Goal: Answer question/provide support

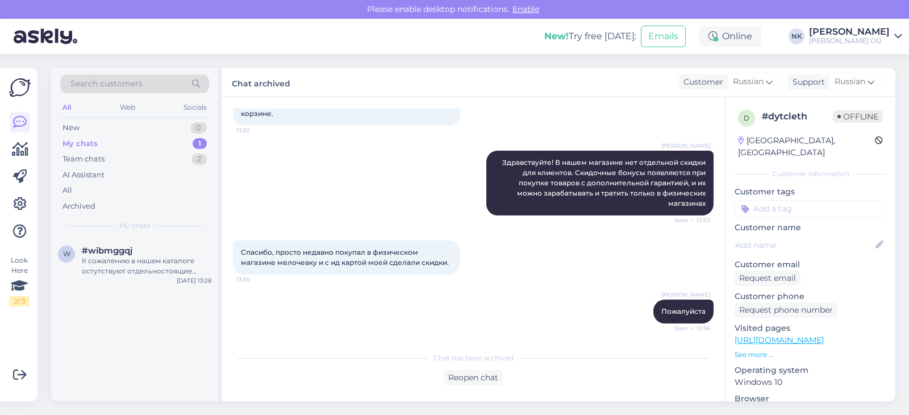
scroll to position [83, 0]
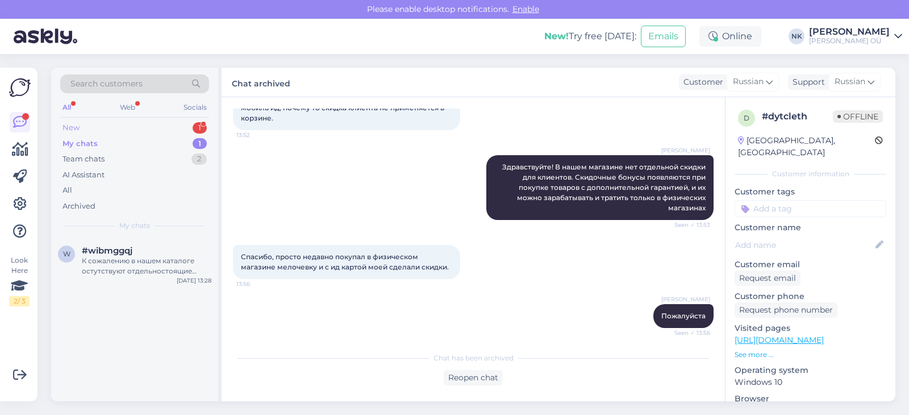
click at [168, 132] on div "New 1" at bounding box center [134, 128] width 149 height 16
click at [141, 269] on div "Tere. Kui tellin koju külmiku ,kas siis on ka võimalus [PERSON_NAME] viimist te…" at bounding box center [146, 266] width 129 height 20
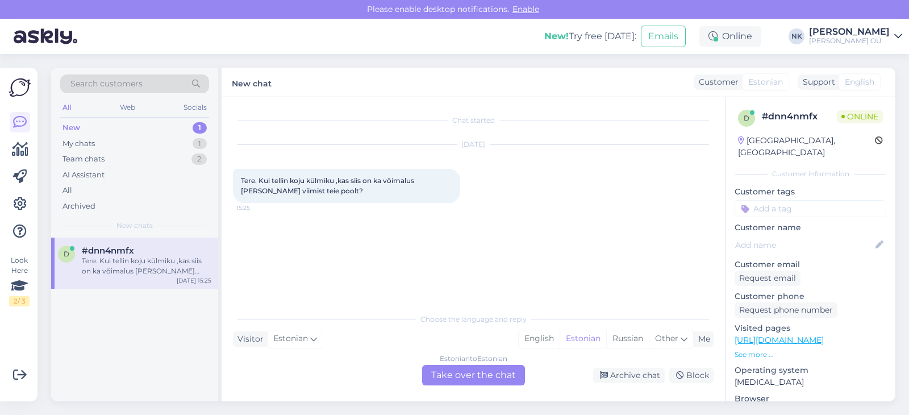
click at [482, 386] on div "Chat started [DATE] Tere. Kui tellin koju külmiku ,kas siis on ka võimalus [PER…" at bounding box center [472, 249] width 503 height 304
click at [472, 377] on div "Estonian to Estonian Take over the chat" at bounding box center [473, 375] width 103 height 20
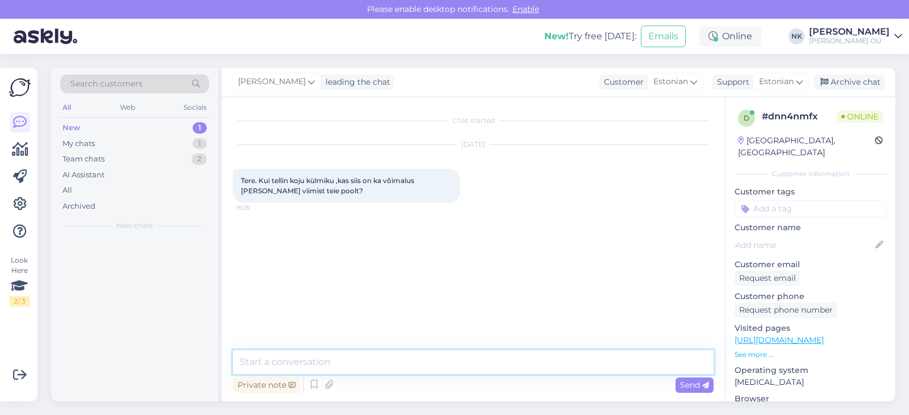
click at [429, 367] on textarea at bounding box center [473, 362] width 480 height 24
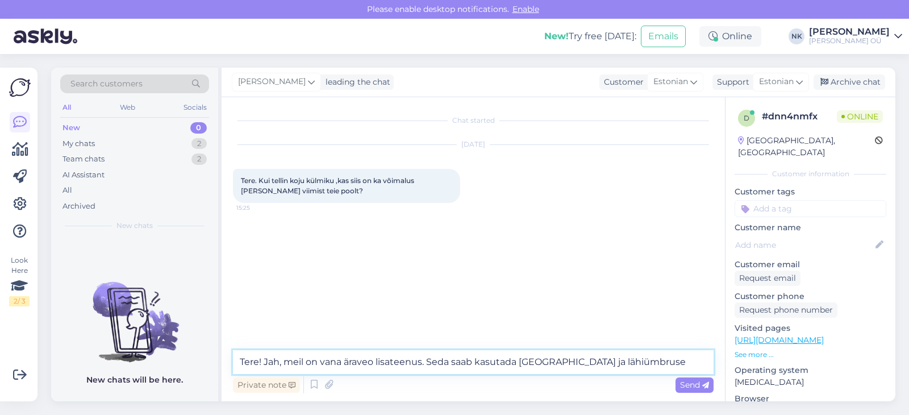
type textarea "Tere! Jah, meil on vana äraveo lisateenus. Seda saab kasutada [GEOGRAPHIC_DATA]…"
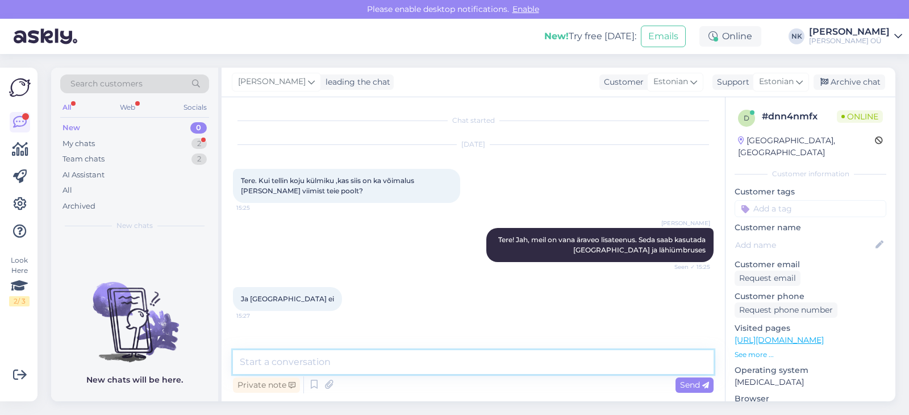
click at [325, 369] on textarea at bounding box center [473, 362] width 480 height 24
type textarea "Kahjuks mitte"
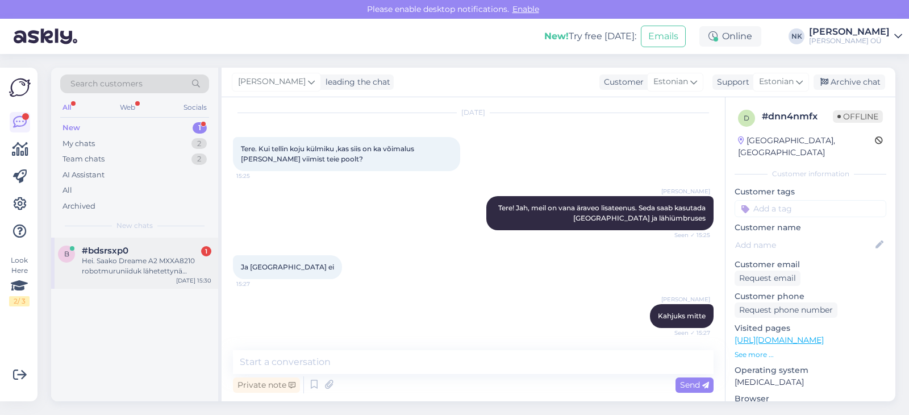
click at [156, 248] on div "#bdsrsxp0 1" at bounding box center [146, 250] width 129 height 10
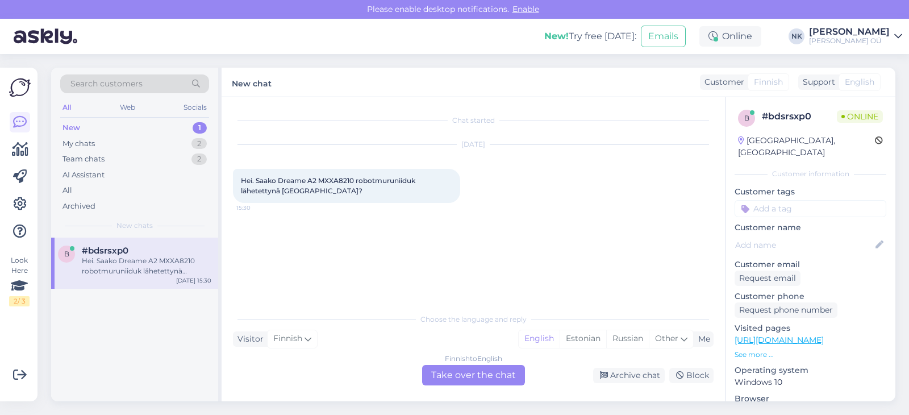
click at [459, 374] on div "Finnish to English Take over the chat" at bounding box center [473, 375] width 103 height 20
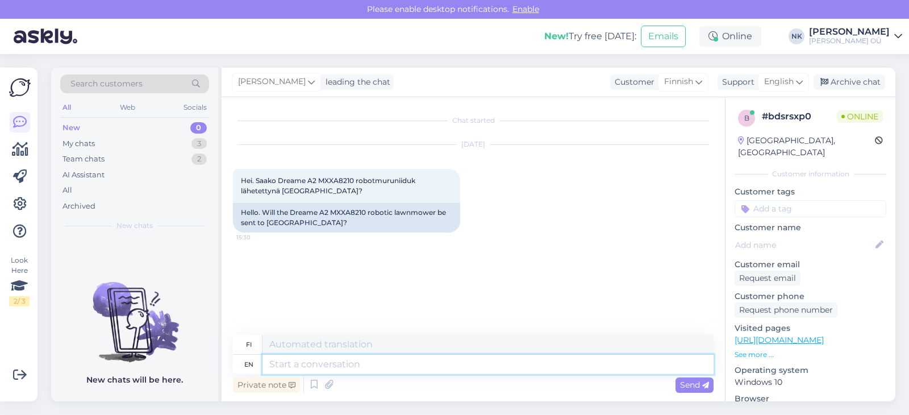
click at [457, 371] on textarea at bounding box center [487, 363] width 451 height 19
click at [416, 371] on textarea at bounding box center [487, 363] width 451 height 19
type textarea "Hello,"
type textarea "Hei,"
type textarea "Hello, we o"
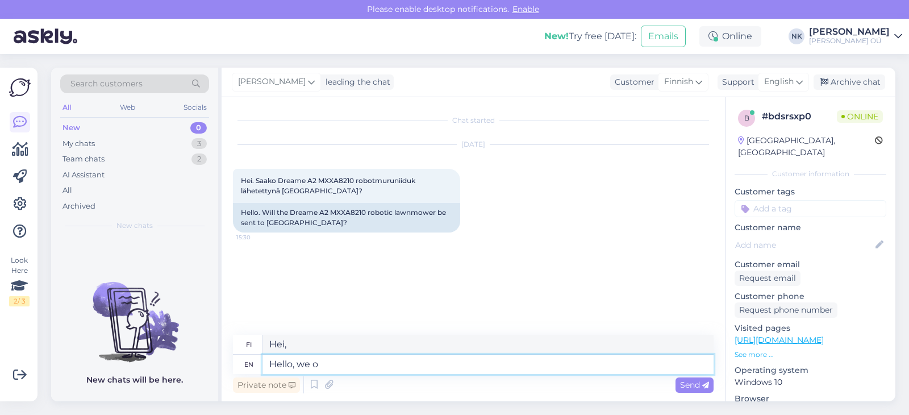
type textarea "Hei, me"
type textarea "Hello, we only"
type textarea "Hei, me vain"
type textarea "Hello, we only have de"
type textarea "Hei, meillä on vain"
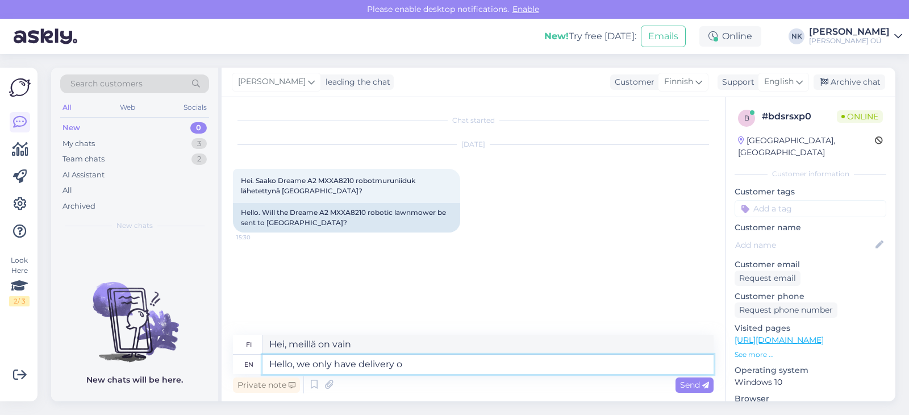
type textarea "Hello, we only have delivery op"
type textarea "Hei, meillä on vain toimitus"
type textarea "Hello, we only have delivery opt"
type textarea "Hei, meillä on vain toimitusvaihtoehto"
type textarea "Hello, we only have delivery"
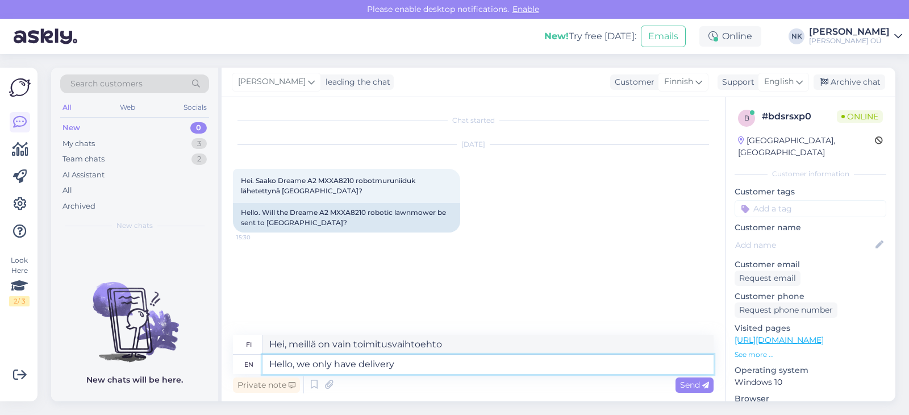
type textarea "Hei, meillä on vain toimitus"
type textarea "Hello, we only have delivery within E"
type textarea "Hei, meillä on toimitus vain sisämaahan."
type textarea "Hello, we only have delivery within [GEOGRAPHIC_DATA], so"
type textarea "Hei, toimitamme vain Viron sisällä."
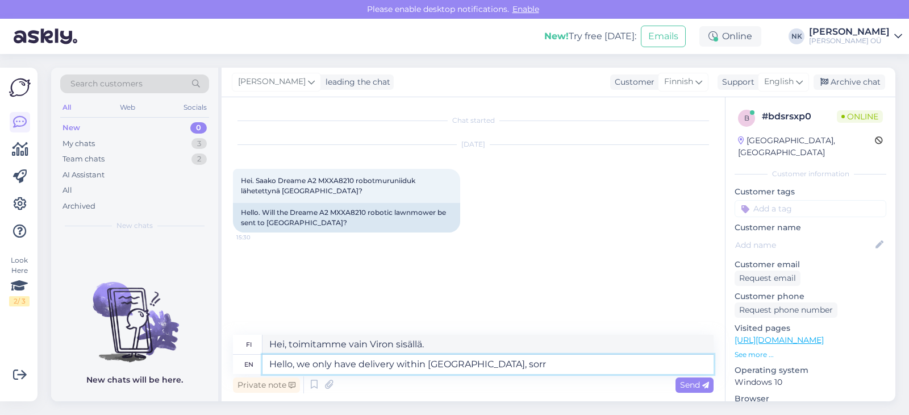
type textarea "Hello, we only have delivery within [GEOGRAPHIC_DATA], sorry"
type textarea "Hei, toimitamme vain Viron sisällä, pahoittelemme."
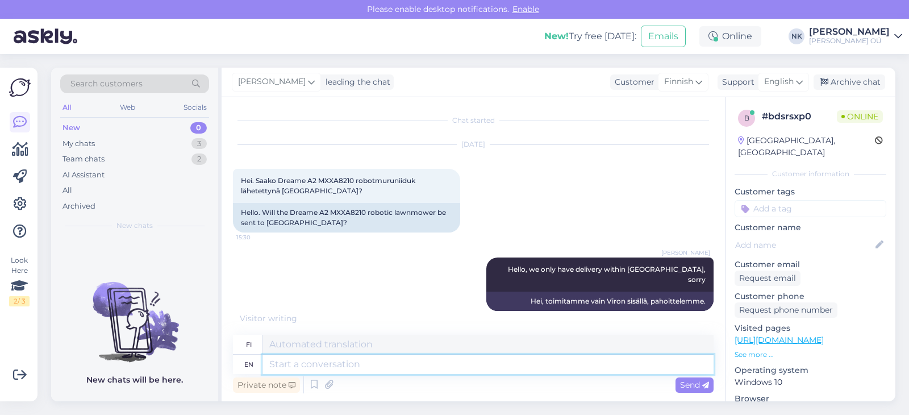
scroll to position [57, 0]
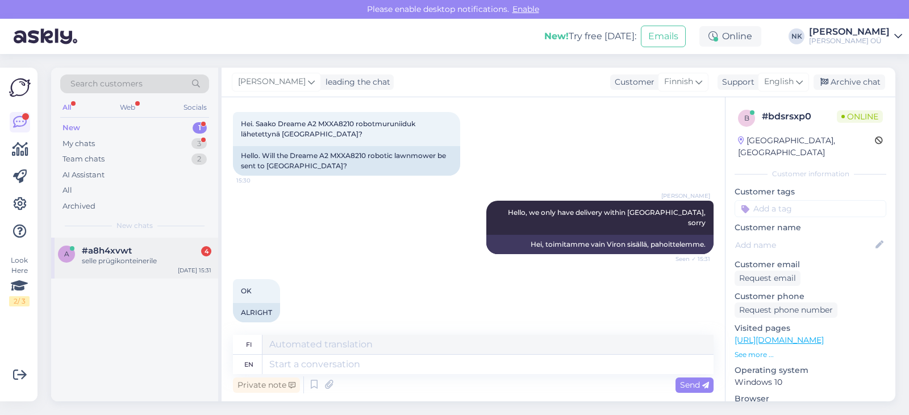
click at [144, 267] on div "a #a8h4xvwt 4 selle prügikonteinerile [DATE] 15:31" at bounding box center [134, 257] width 167 height 41
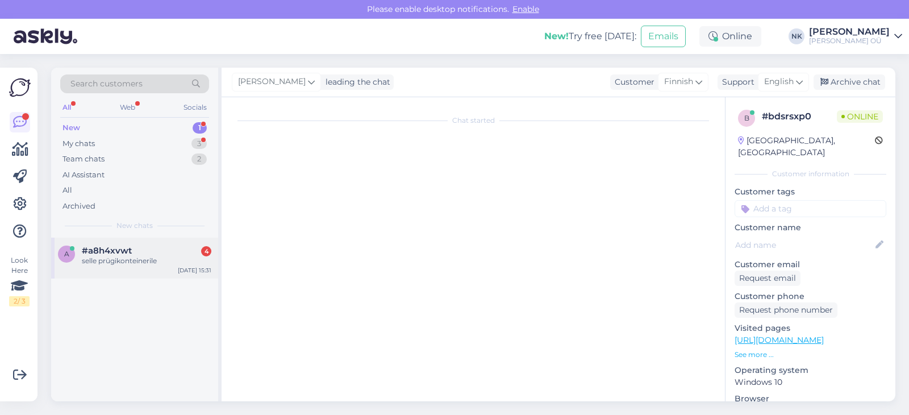
scroll to position [440, 0]
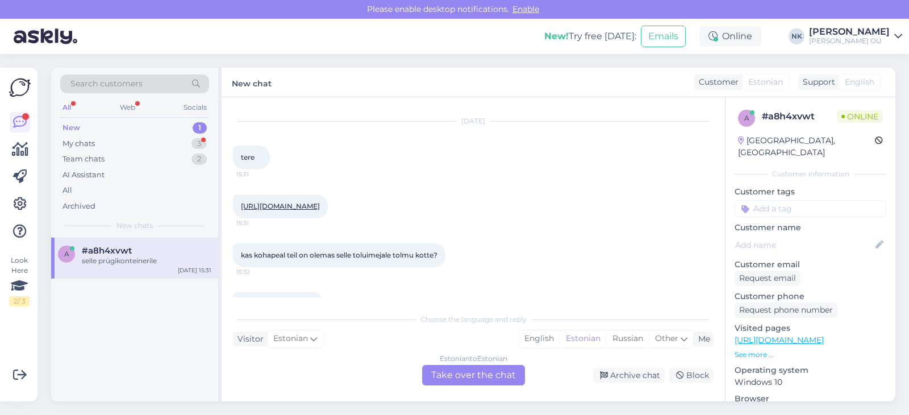
click at [320, 210] on link "[URL][DOMAIN_NAME]" at bounding box center [280, 206] width 79 height 9
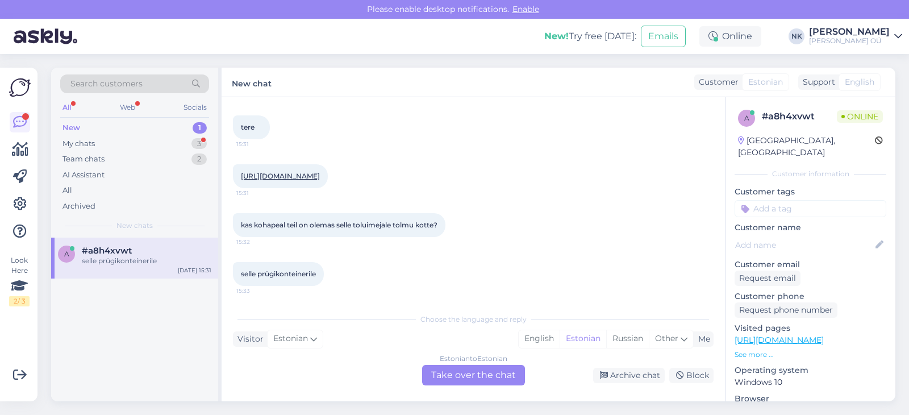
scroll to position [481, 0]
click at [469, 374] on div "Estonian to Estonian Take over the chat" at bounding box center [473, 375] width 103 height 20
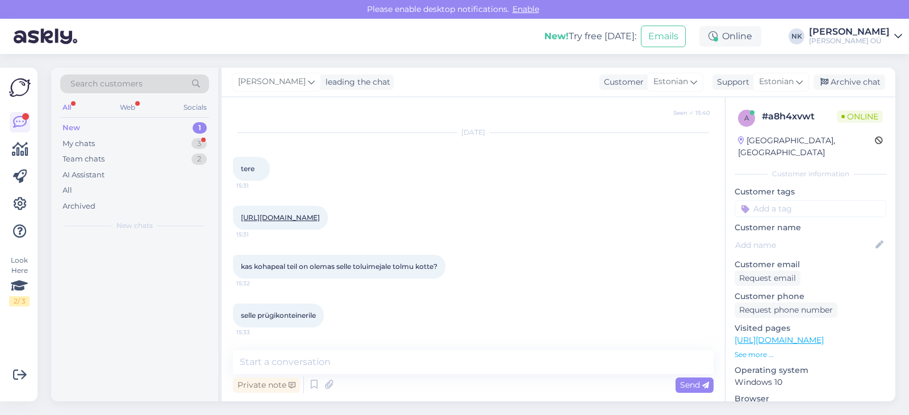
click at [450, 369] on textarea at bounding box center [473, 362] width 480 height 24
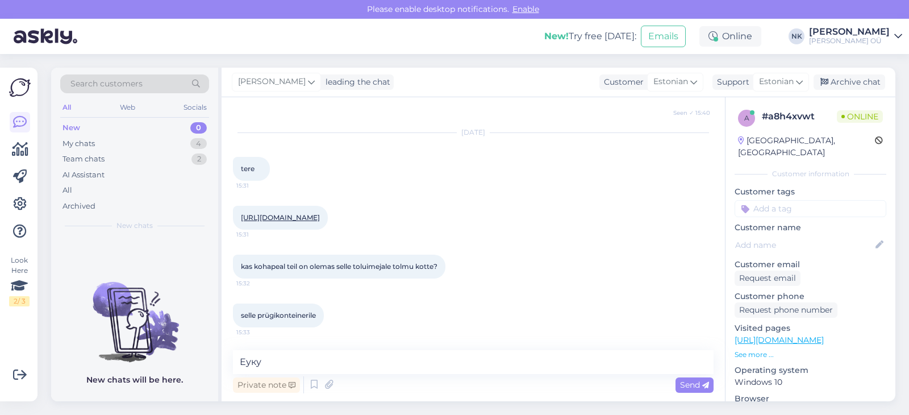
click at [419, 357] on textarea "Еуку" at bounding box center [473, 362] width 480 height 24
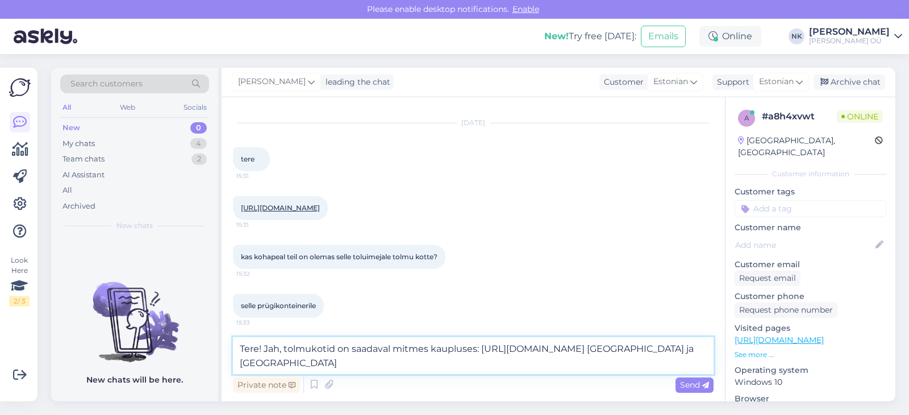
type textarea "Tere! Jah, tolmukotid on saadaval mitmes kaupluses: [URL][DOMAIN_NAME] [GEOGRAP…"
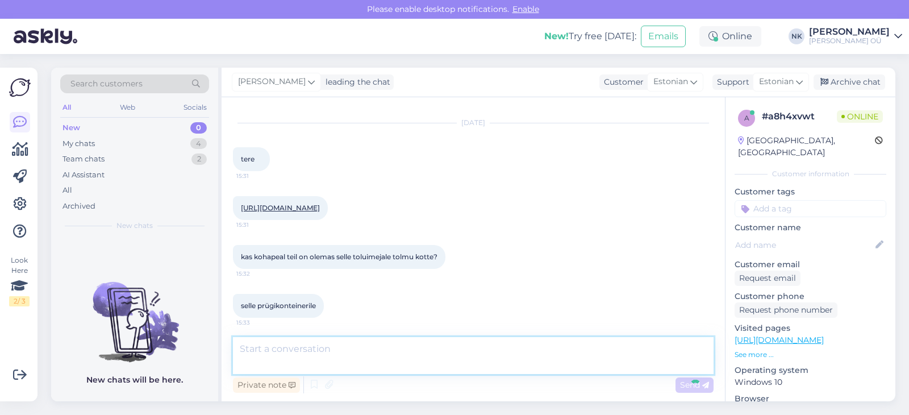
scroll to position [508, 0]
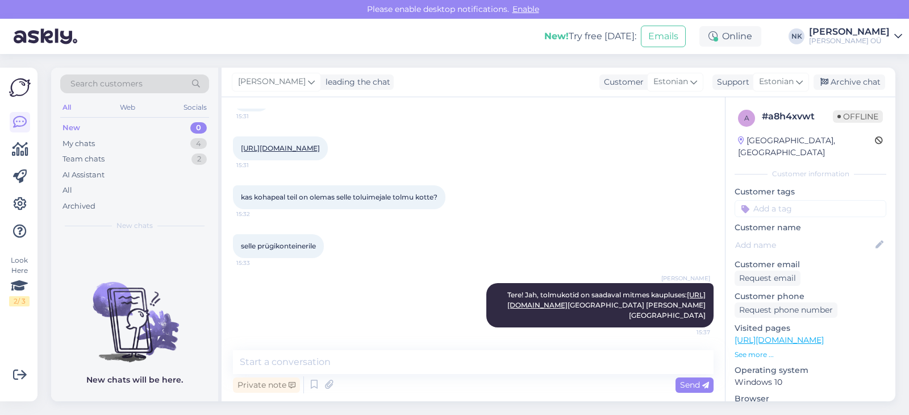
click at [154, 128] on div "New 0" at bounding box center [134, 128] width 149 height 16
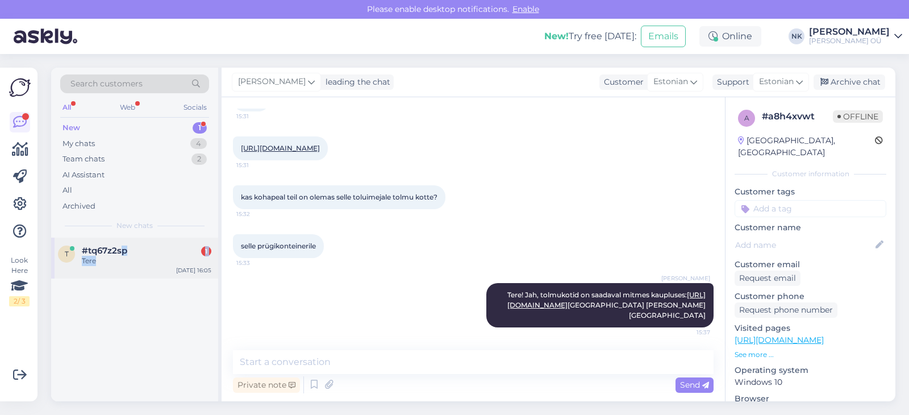
click at [123, 256] on div "Tere" at bounding box center [146, 261] width 129 height 10
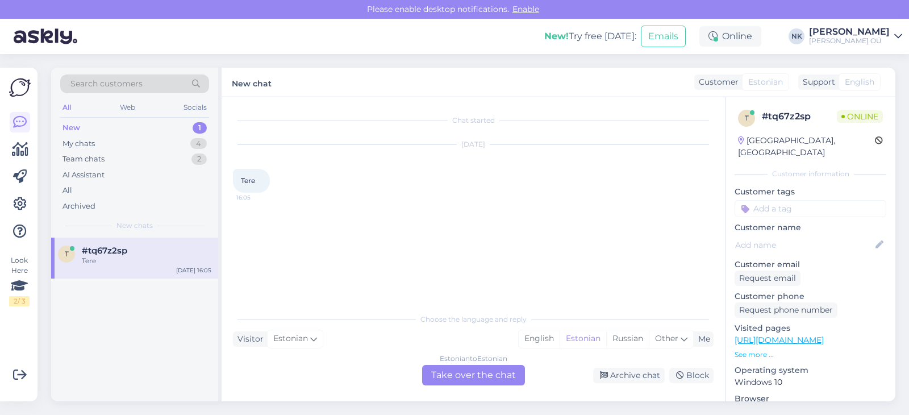
click at [440, 377] on div "Estonian to Estonian Take over the chat" at bounding box center [473, 375] width 103 height 20
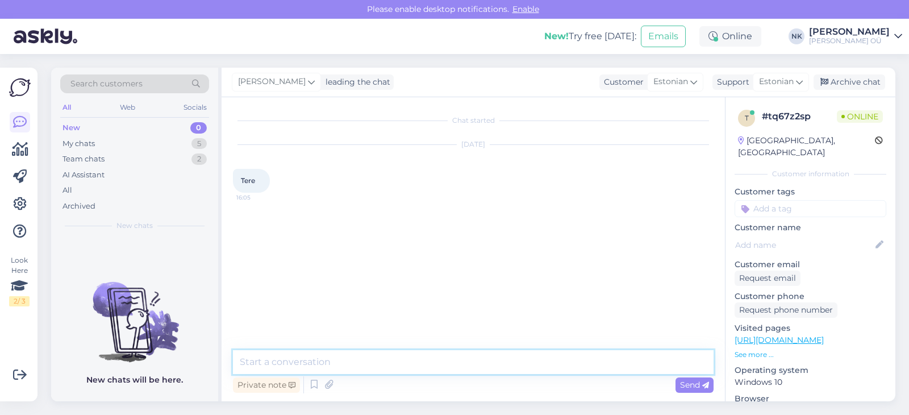
click at [422, 358] on textarea at bounding box center [473, 362] width 480 height 24
click at [422, 358] on textarea "Еу" at bounding box center [473, 362] width 480 height 24
type textarea "Tere! Kuidas saan aidata?"
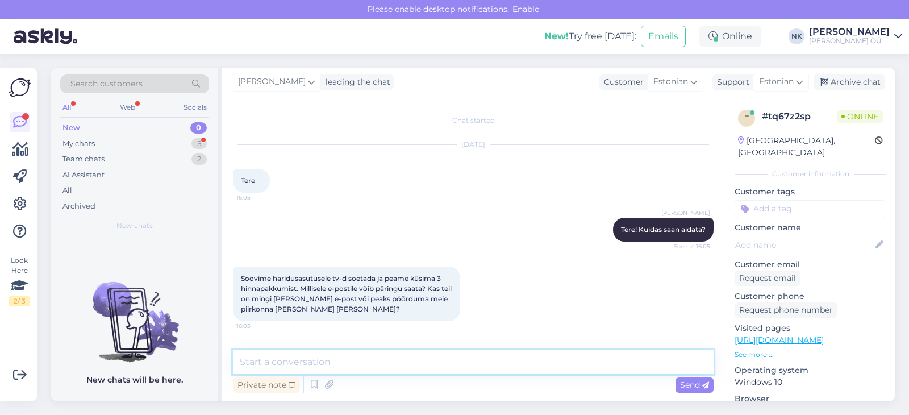
click at [436, 352] on textarea at bounding box center [473, 362] width 480 height 24
type textarea "З"
type textarea "Palun saatke päringu [EMAIL_ADDRESS][DOMAIN_NAME] meilile"
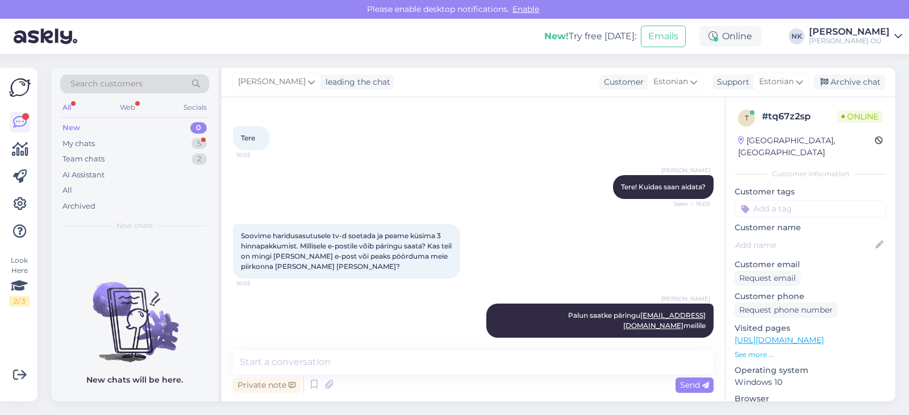
scroll to position [91, 0]
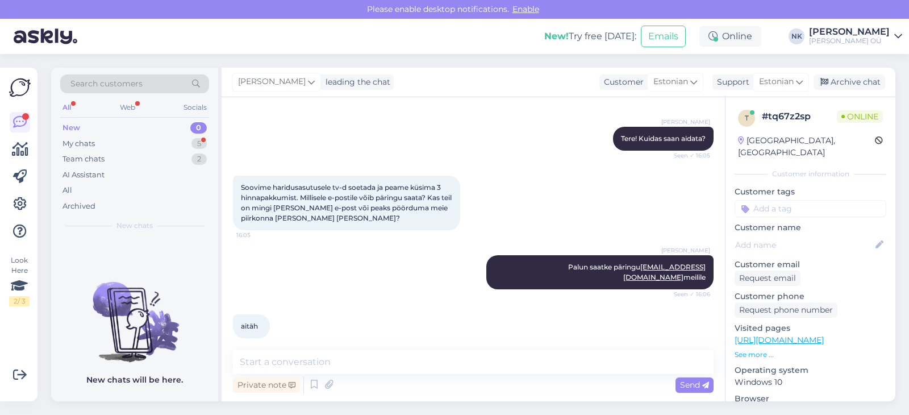
click at [332, 349] on div "Chat started [DATE] Tere 16:05 [PERSON_NAME] Tere! Kuidas saan aidata? Seen ✓ 1…" at bounding box center [472, 249] width 503 height 304
click at [331, 351] on textarea at bounding box center [473, 362] width 480 height 24
type textarea "Palun"
